Goal: Navigation & Orientation: Find specific page/section

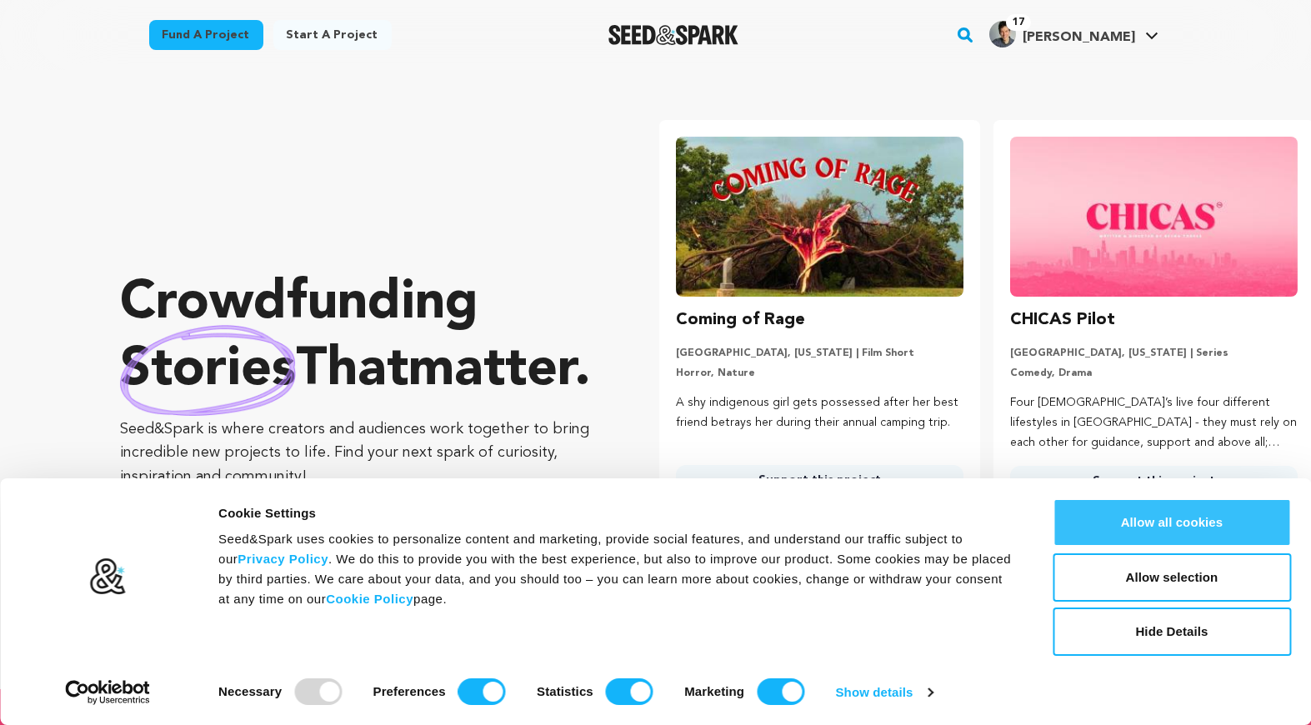
click at [1200, 520] on button "Allow all cookies" at bounding box center [1172, 522] width 238 height 48
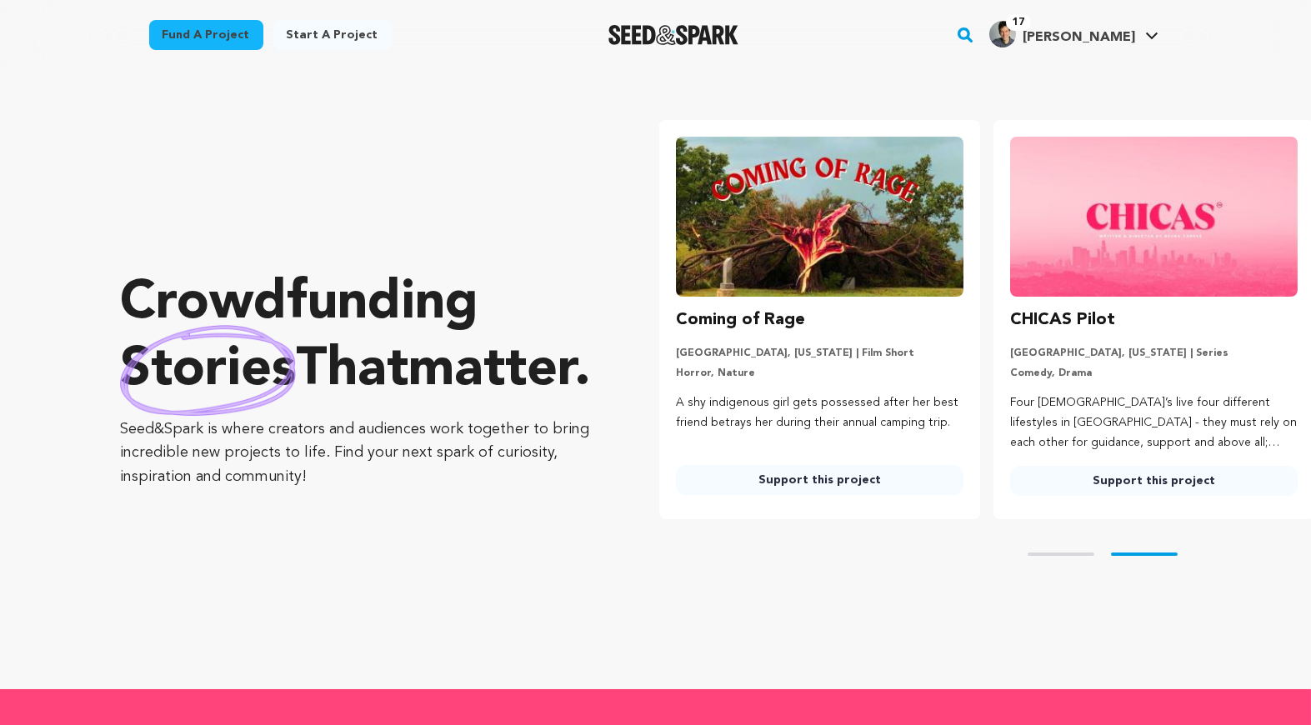
scroll to position [0, 338]
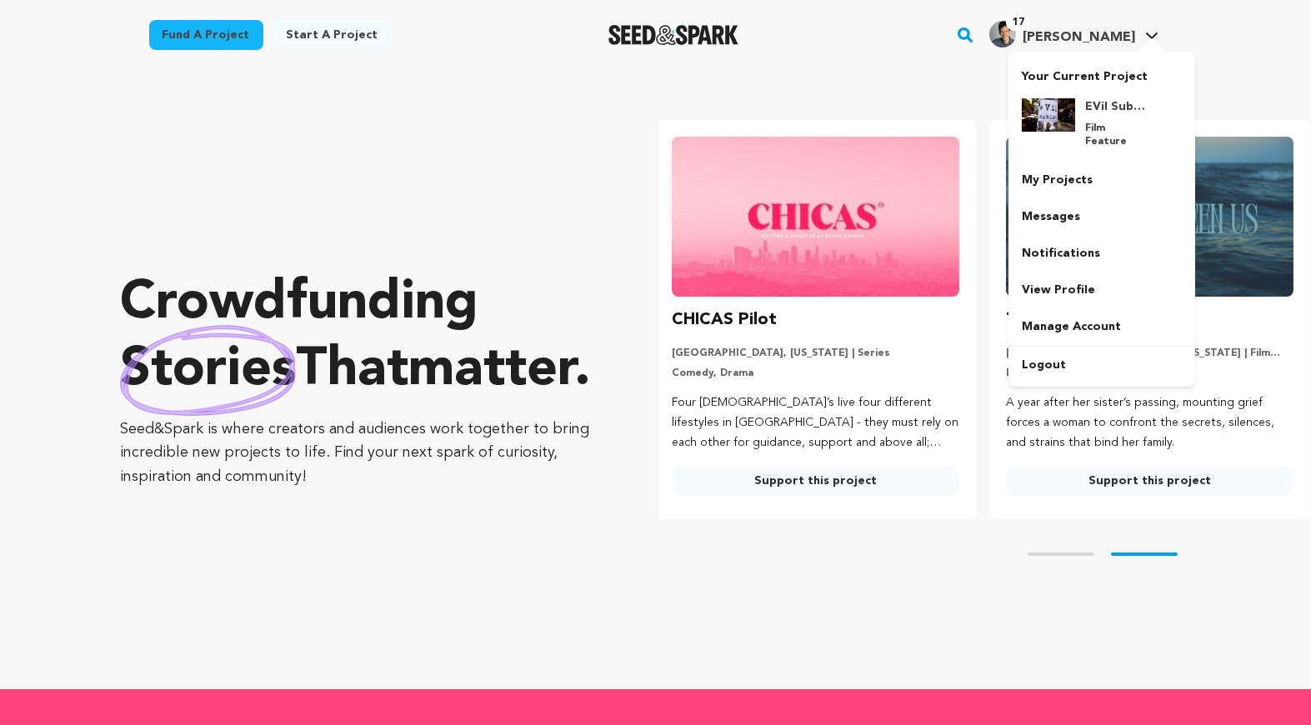
click at [1016, 36] on img "Allan P.'s Profile" at bounding box center [1002, 34] width 27 height 27
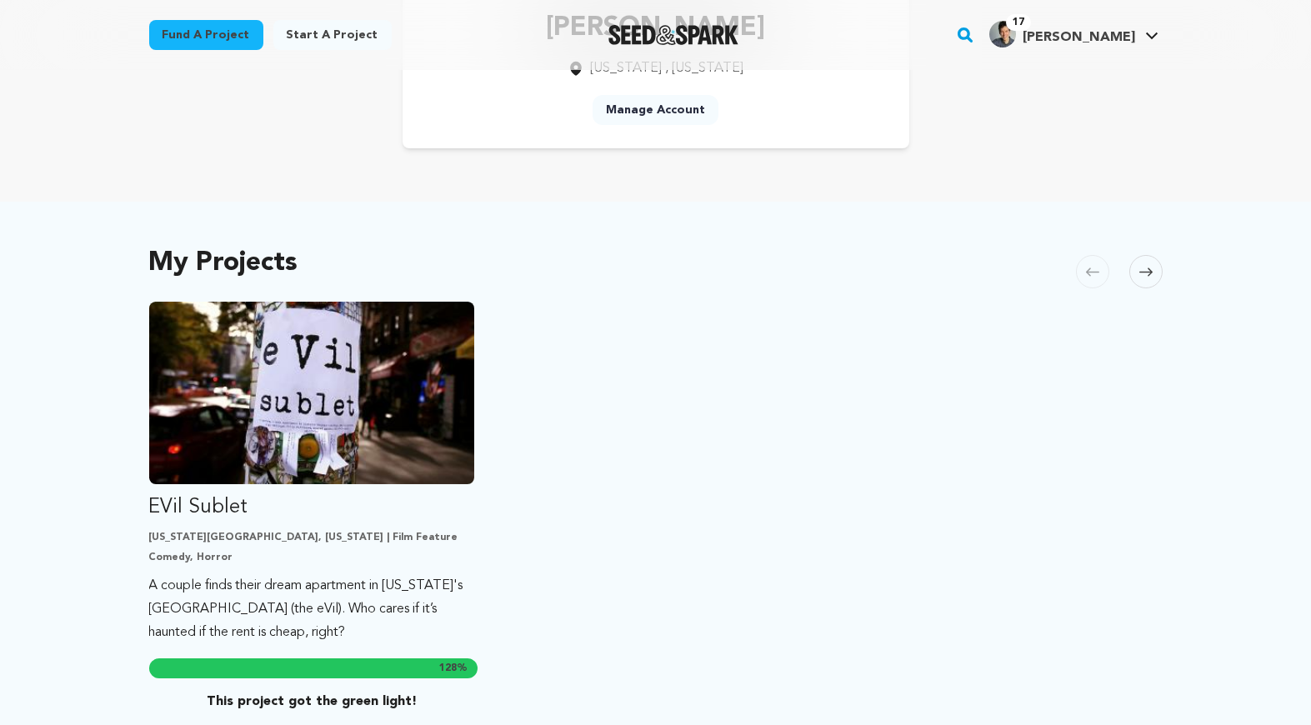
scroll to position [249, 0]
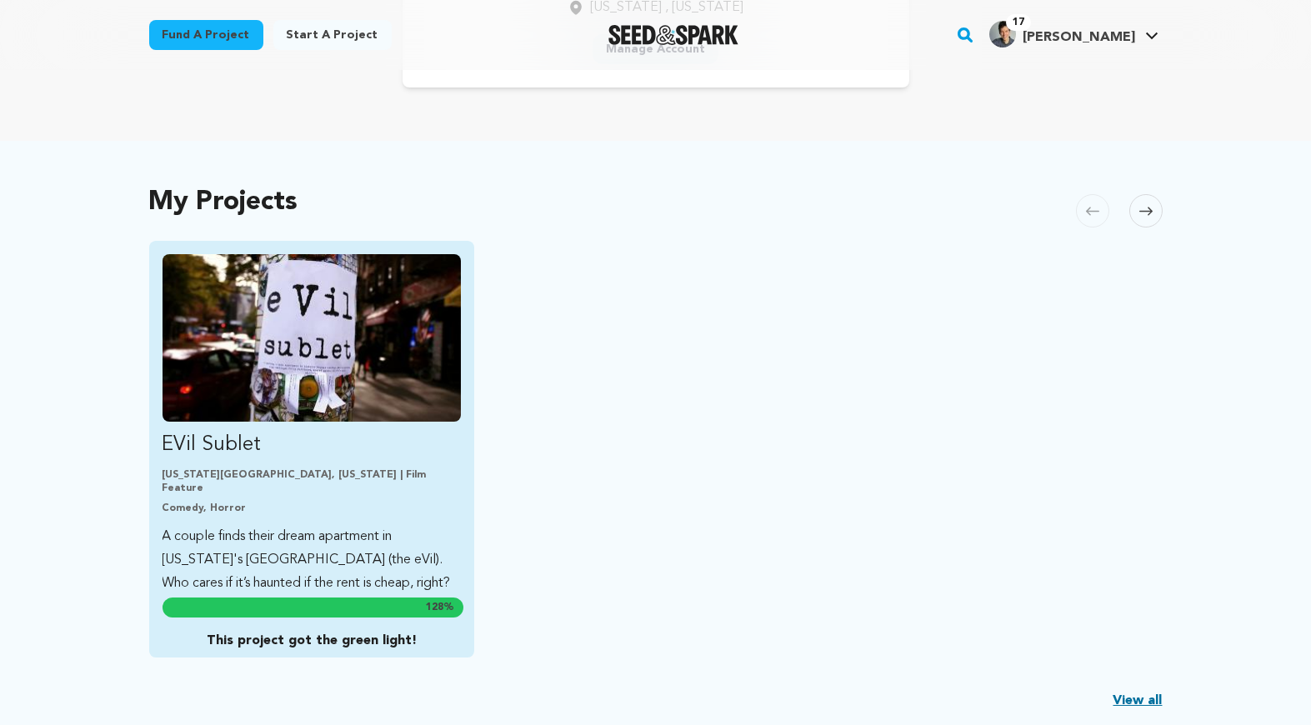
click at [335, 372] on img "Fund EVil Sublet" at bounding box center [312, 338] width 299 height 168
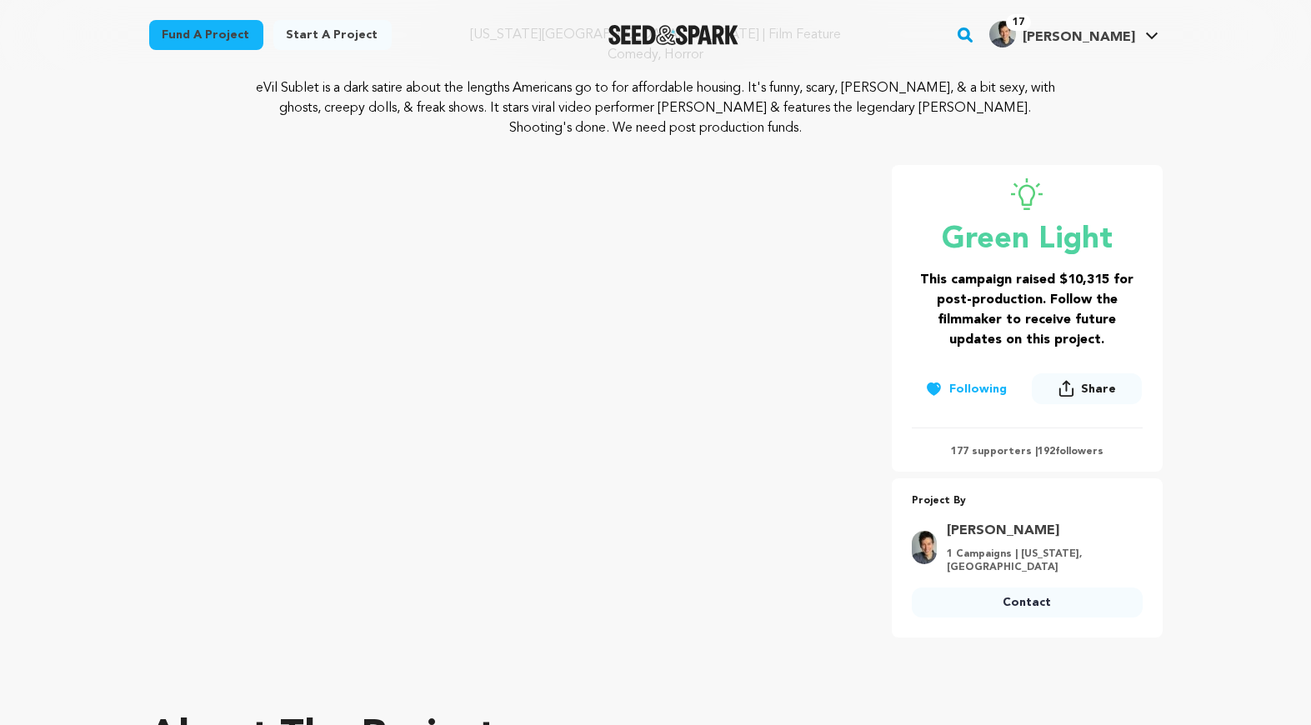
scroll to position [180, 0]
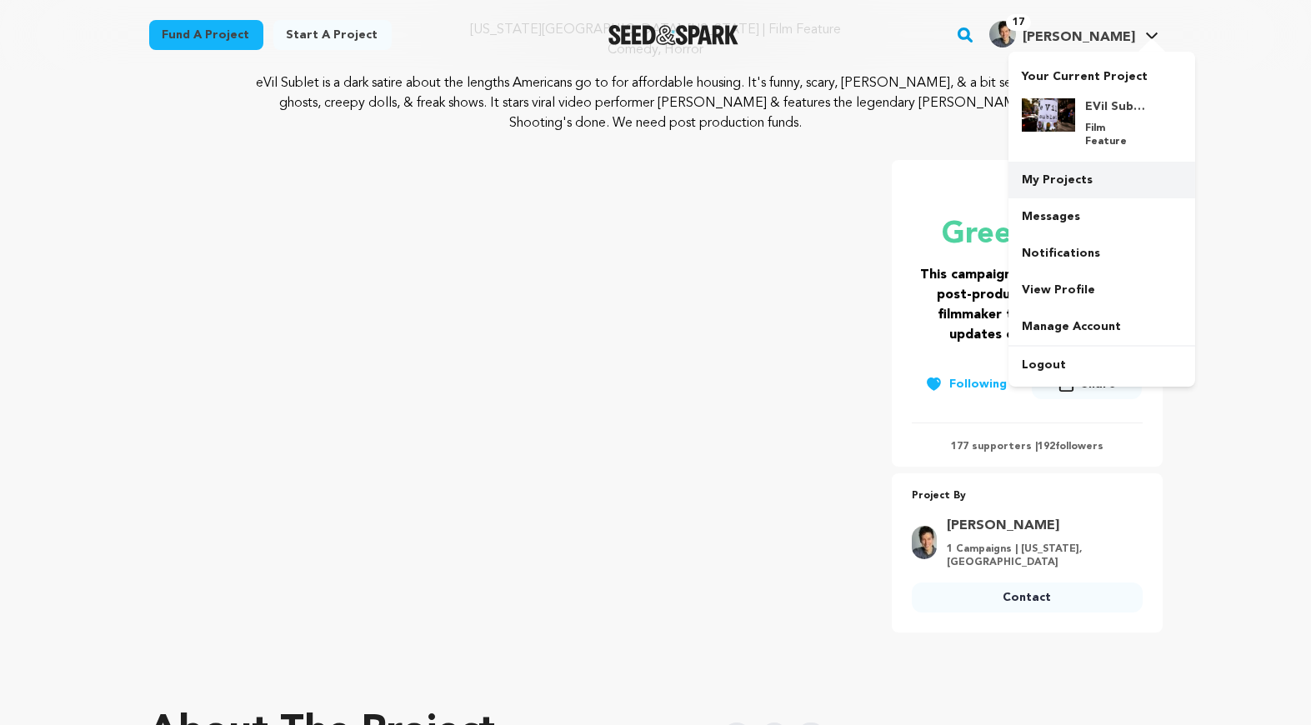
click at [1064, 178] on link "My Projects" at bounding box center [1101, 180] width 187 height 37
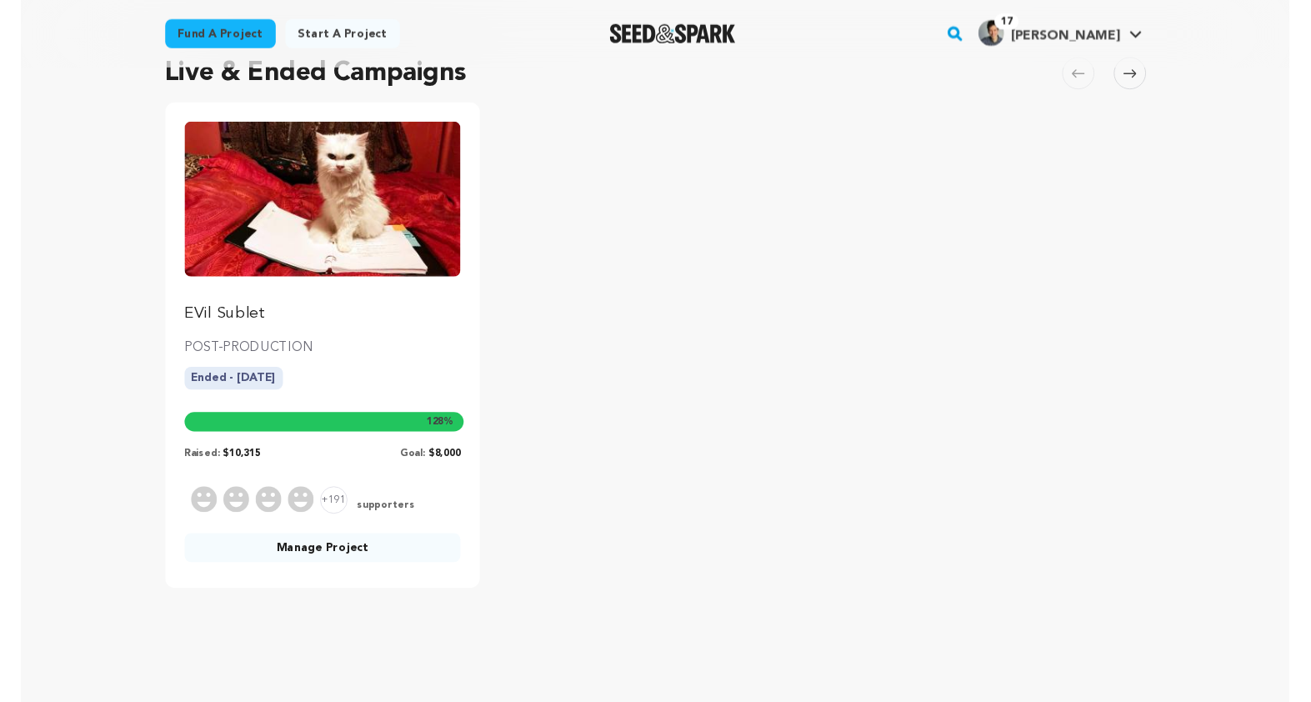
scroll to position [136, 0]
